Goal: Contribute content: Add original content to the website for others to see

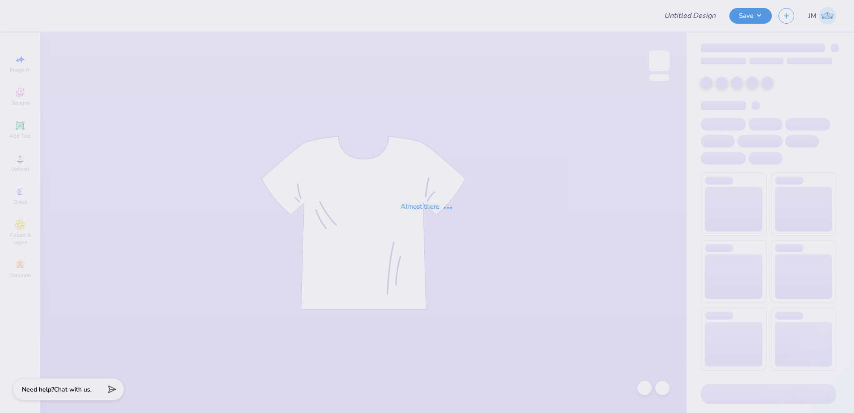
type input "PR merch"
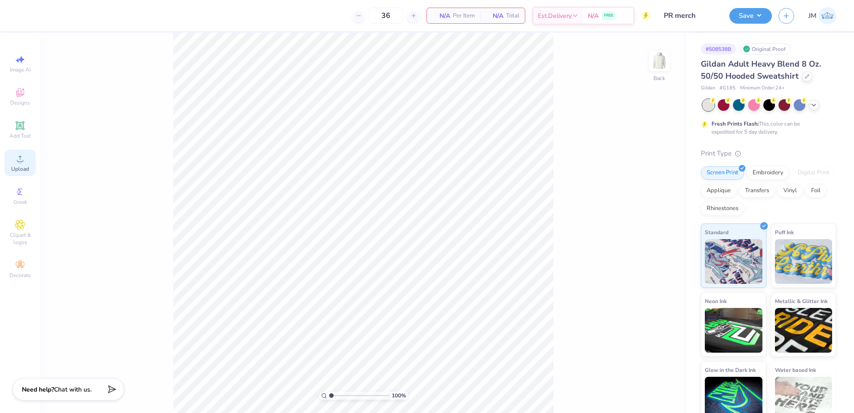
click at [20, 164] on div "Upload" at bounding box center [19, 163] width 31 height 26
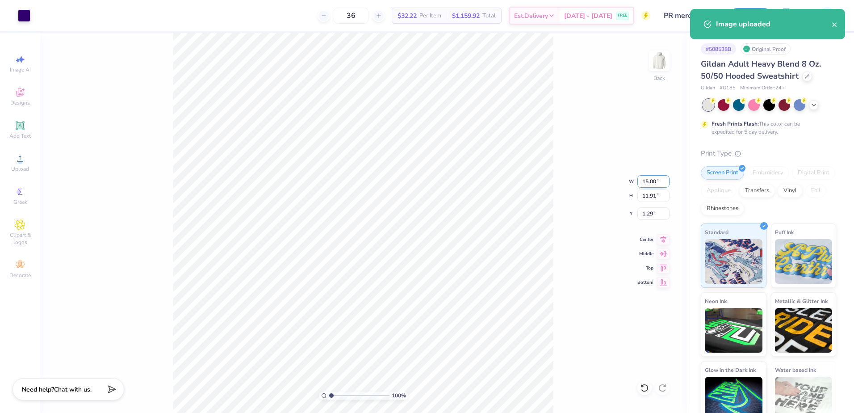
click at [654, 178] on input "15.00" at bounding box center [653, 181] width 32 height 13
type input "12.50"
type input "9.93"
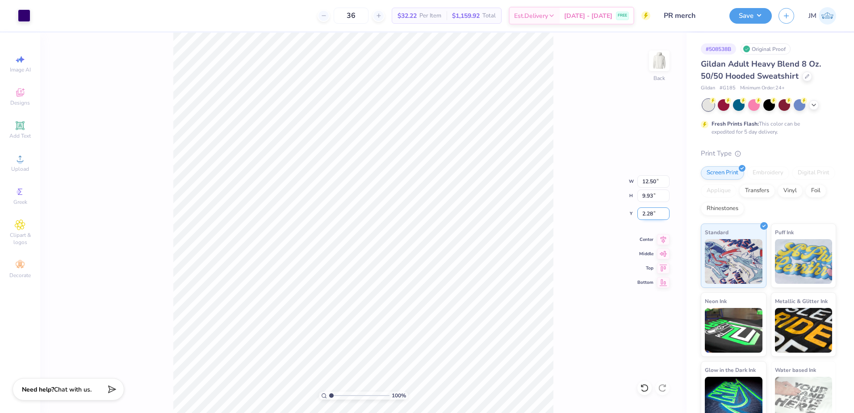
drag, startPoint x: 651, startPoint y: 210, endPoint x: 650, endPoint y: 215, distance: 5.0
click at [650, 214] on input "2.28" at bounding box center [653, 213] width 32 height 13
click at [649, 198] on input "9.93" at bounding box center [653, 195] width 32 height 13
click at [650, 213] on input "3.00" at bounding box center [653, 213] width 32 height 13
type input "2.00"
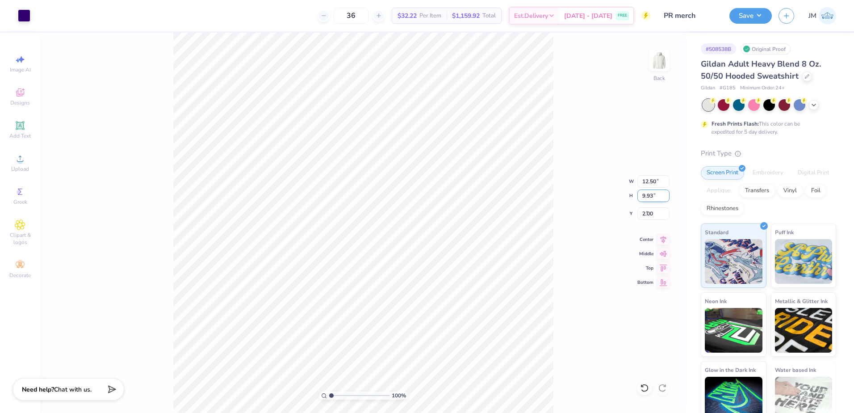
click at [652, 196] on input "9.93" at bounding box center [653, 195] width 32 height 13
click at [17, 124] on icon at bounding box center [20, 125] width 7 height 7
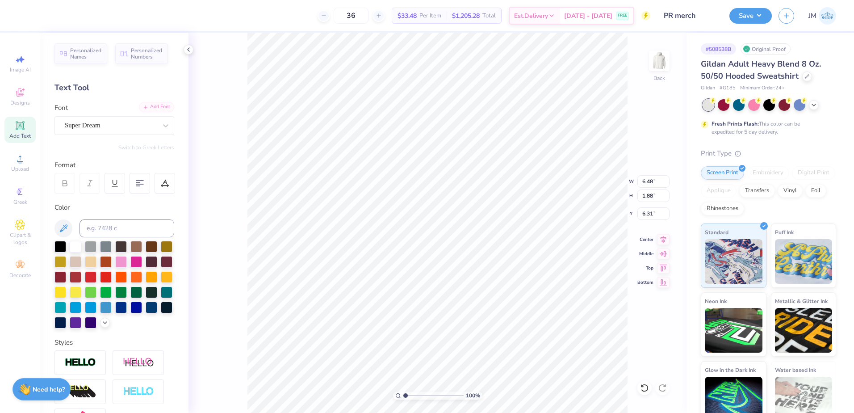
click at [151, 103] on div "Add Font" at bounding box center [156, 107] width 35 height 10
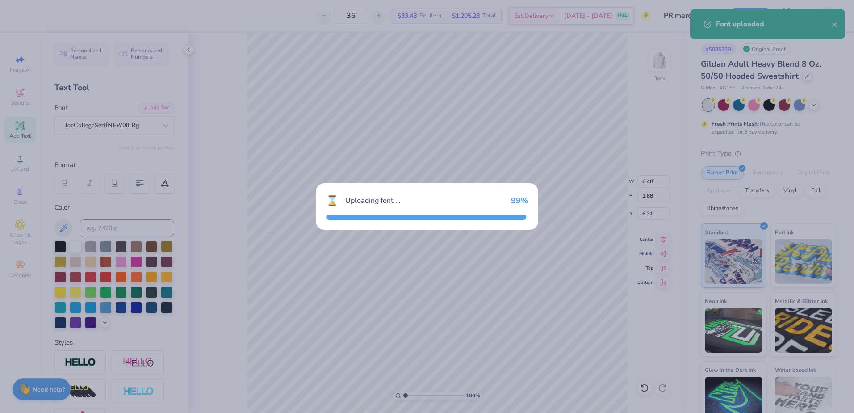
type input "6.90"
type input "2.11"
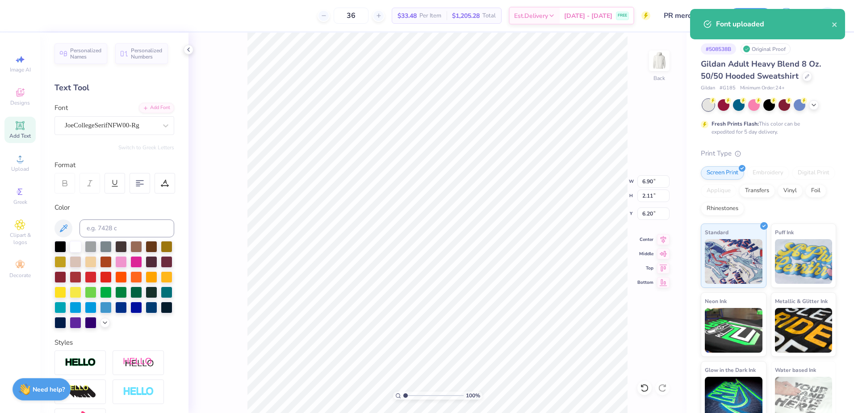
type input "11.21"
type input "12.50"
type input "9.93"
type input "2.00"
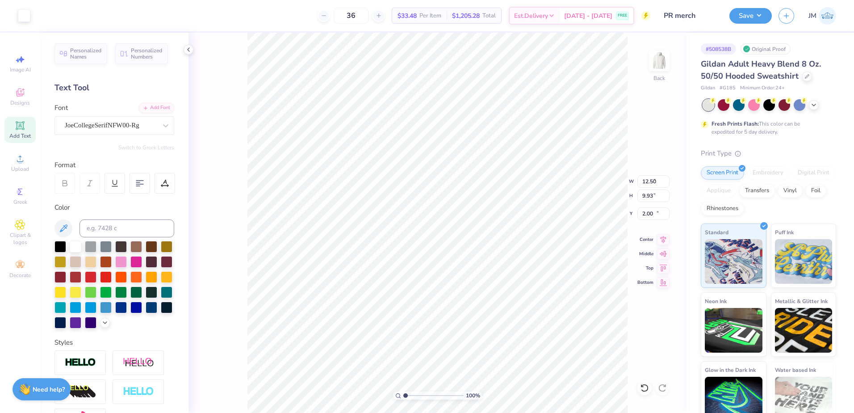
type input "6.90"
type input "2.11"
type input "11.21"
click at [106, 234] on input at bounding box center [126, 228] width 95 height 18
type input "2685"
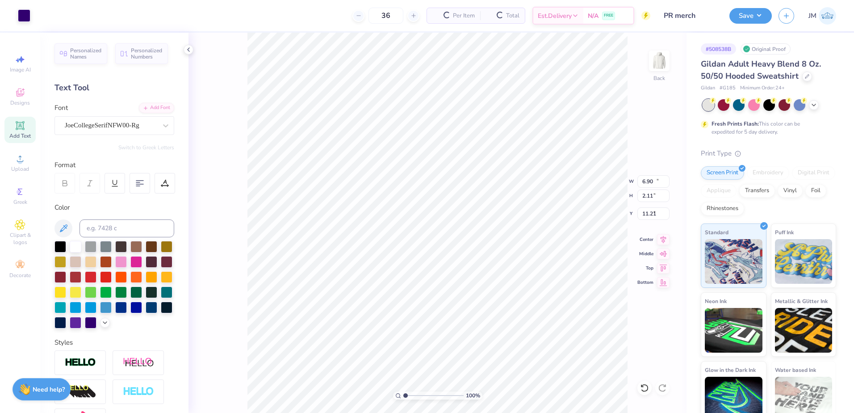
type input "12.50"
type input "9.93"
type input "2.00"
type input "6.90"
type input "2.11"
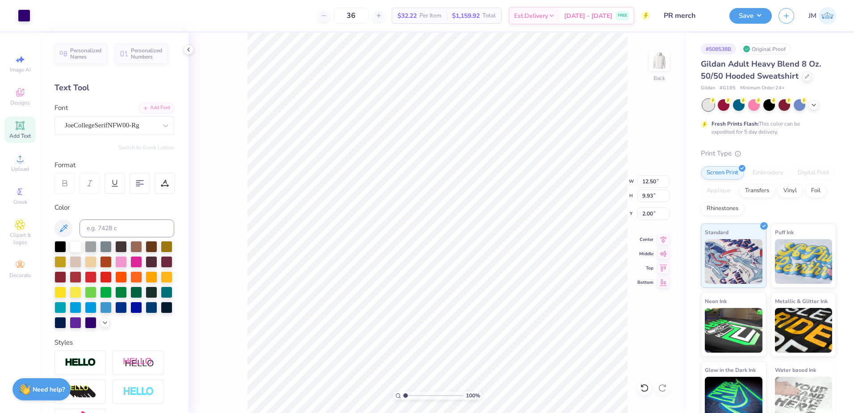
type input "11.21"
type textarea "[PERSON_NAME][GEOGRAPHIC_DATA]"
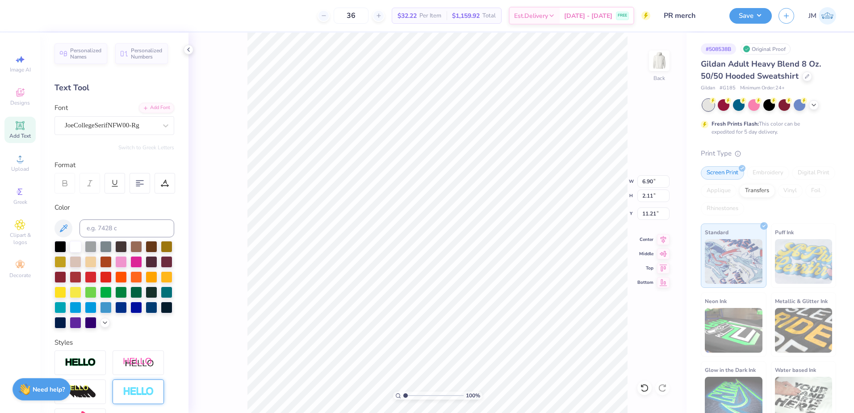
type input "12.50"
type input "9.93"
type input "2.00"
type input "15.47"
type input "0.85"
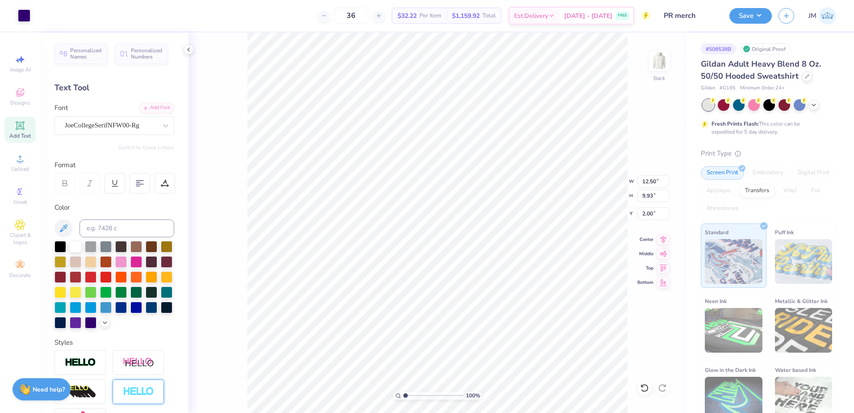
type input "11.84"
type input "8.51"
type input "0.47"
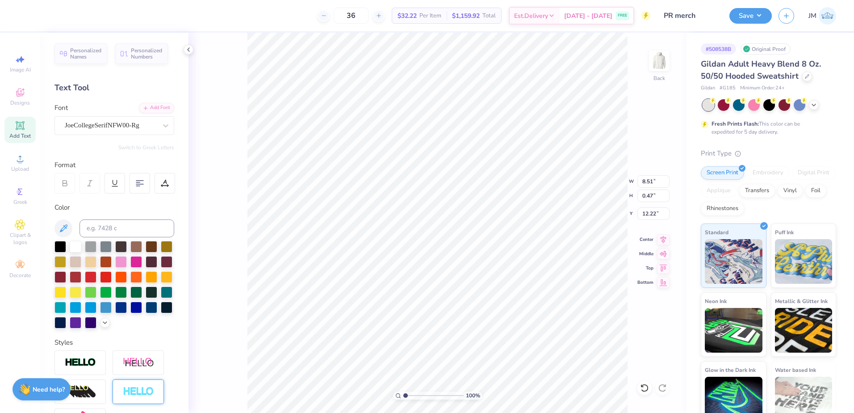
type input "12.18"
type input "11.71"
click at [121, 126] on div "JoeCollegeSerifNFW00-Rg" at bounding box center [111, 125] width 94 height 14
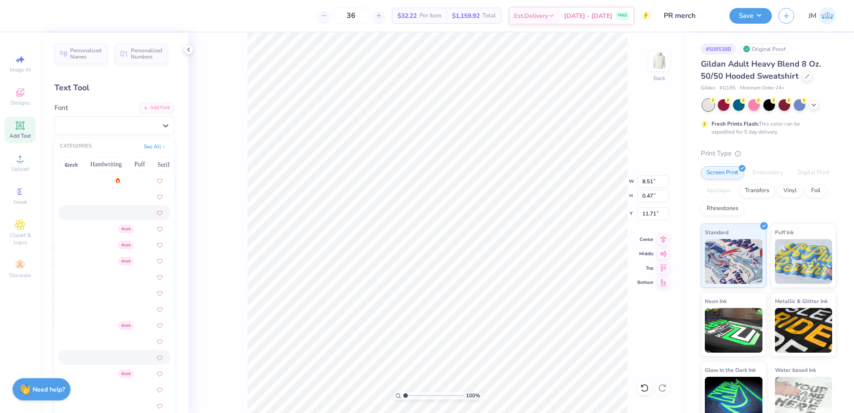
scroll to position [298, 0]
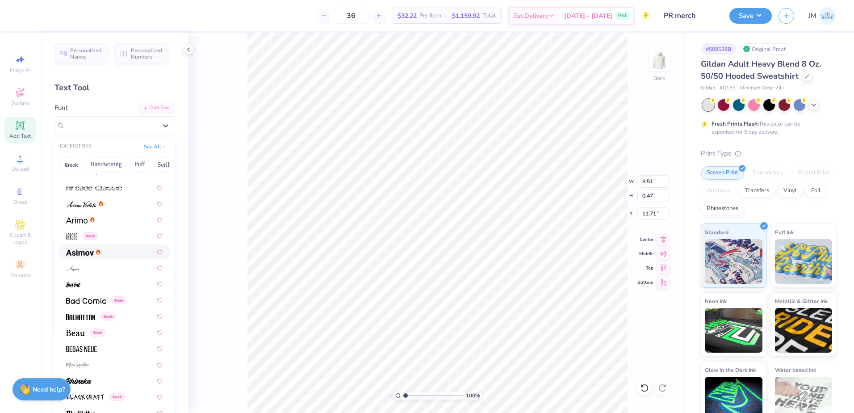
click at [86, 251] on img at bounding box center [80, 252] width 28 height 6
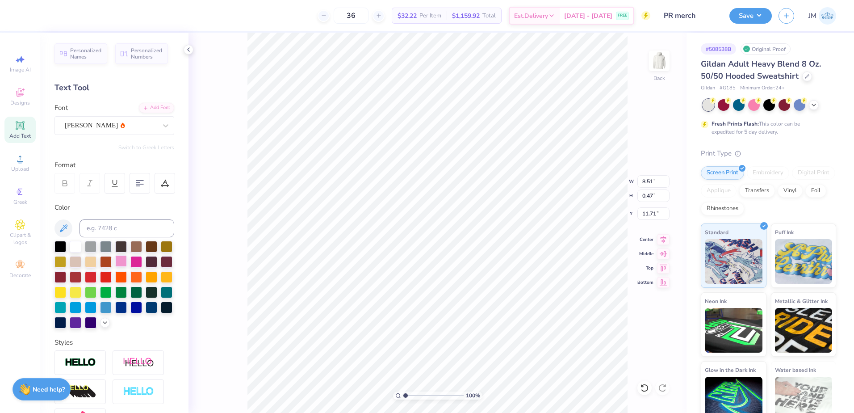
type input "7.07"
type input "0.57"
type input "11.66"
paste textarea "®"
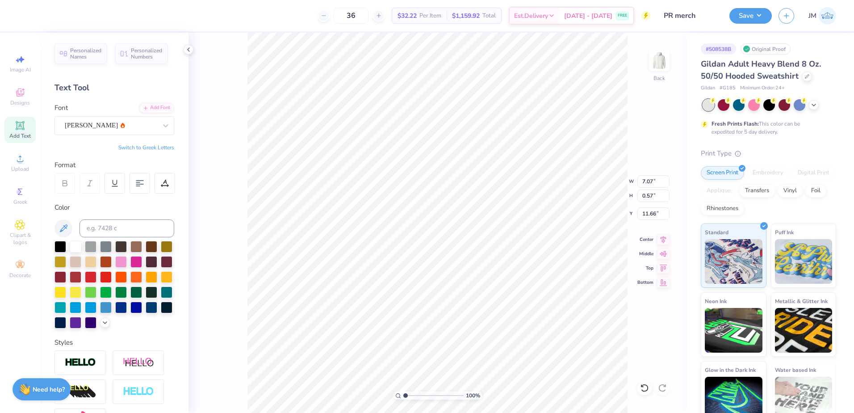
type textarea "®"
type input "2.9"
click at [417, 394] on input "range" at bounding box center [433, 395] width 60 height 8
type input "12.18"
type input "4.84"
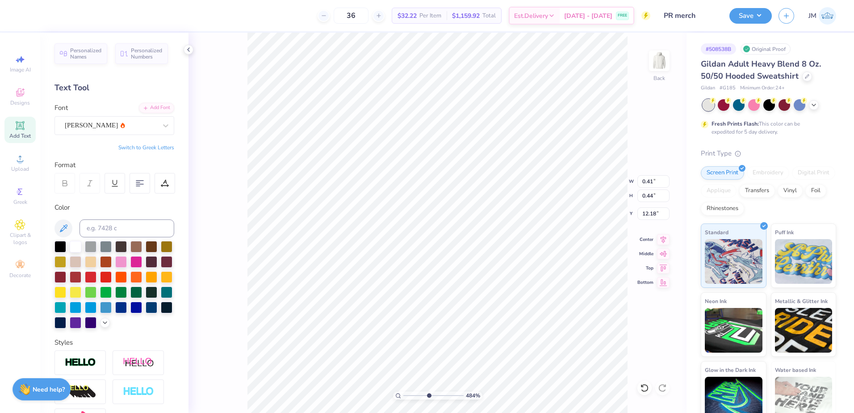
click at [428, 396] on input "range" at bounding box center [433, 395] width 60 height 8
type input "0.27"
type input "0.29"
drag, startPoint x: 419, startPoint y: 394, endPoint x: 409, endPoint y: 386, distance: 13.1
click at [409, 391] on input "range" at bounding box center [433, 395] width 60 height 8
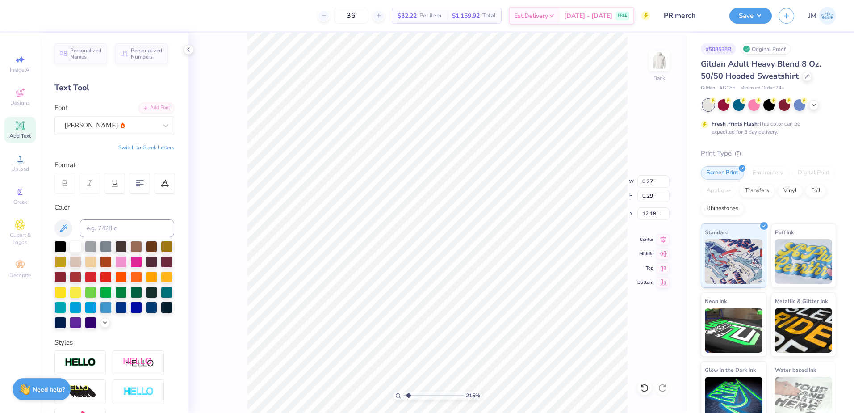
type input "1.56"
type input "8.83"
type input "0.47"
click at [470, 311] on li "Group" at bounding box center [466, 314] width 70 height 17
click at [661, 238] on icon at bounding box center [663, 238] width 6 height 8
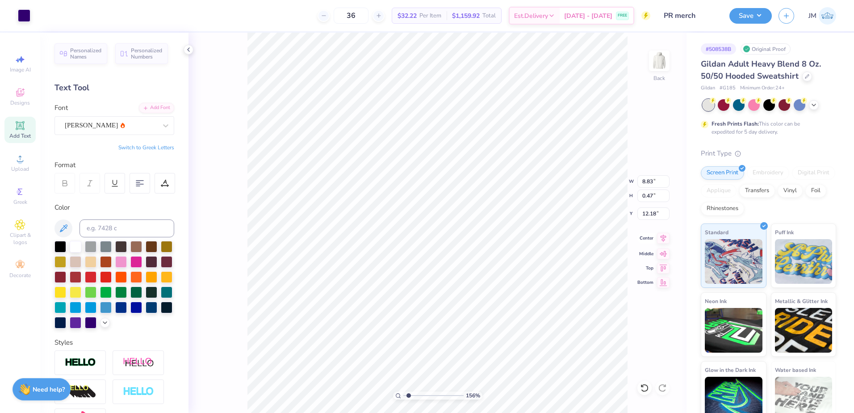
type input "12.50"
type input "9.93"
type input "2.00"
click at [659, 240] on icon at bounding box center [663, 238] width 13 height 11
click at [660, 236] on icon at bounding box center [663, 238] width 6 height 8
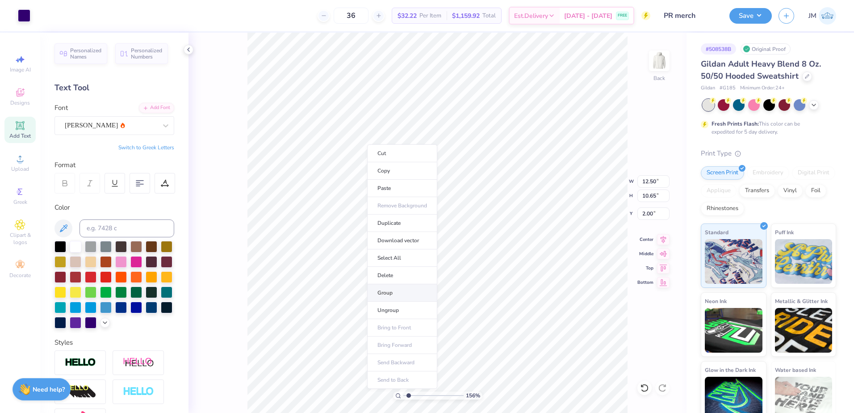
click at [397, 293] on li "Group" at bounding box center [402, 292] width 70 height 17
drag, startPoint x: 407, startPoint y: 395, endPoint x: 400, endPoint y: 391, distance: 7.8
type input "1"
click at [403, 393] on input "range" at bounding box center [433, 395] width 60 height 8
click at [747, 21] on button "Save" at bounding box center [750, 15] width 42 height 16
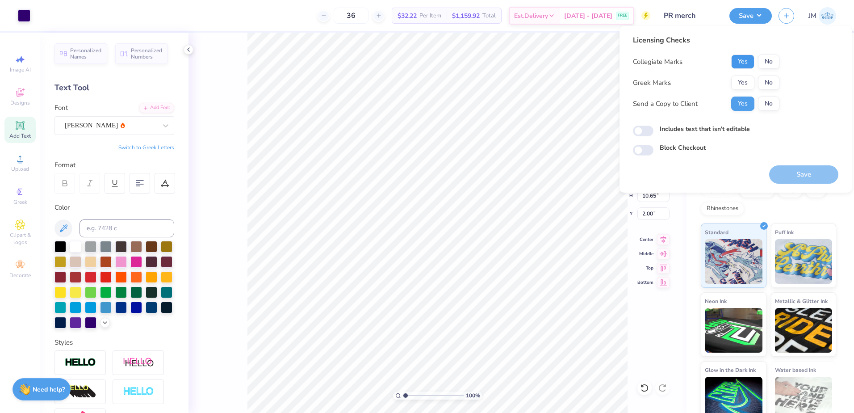
click at [745, 62] on button "Yes" at bounding box center [742, 61] width 23 height 14
click at [763, 80] on button "No" at bounding box center [768, 82] width 21 height 14
click at [795, 177] on button "Save" at bounding box center [803, 174] width 69 height 18
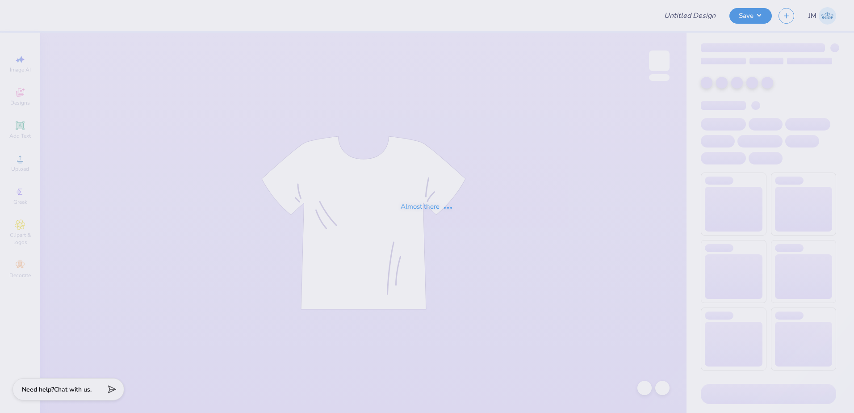
type input "PR merch"
type input "Emily Walter : Nova Southeastern University"
